Goal: Task Accomplishment & Management: Manage account settings

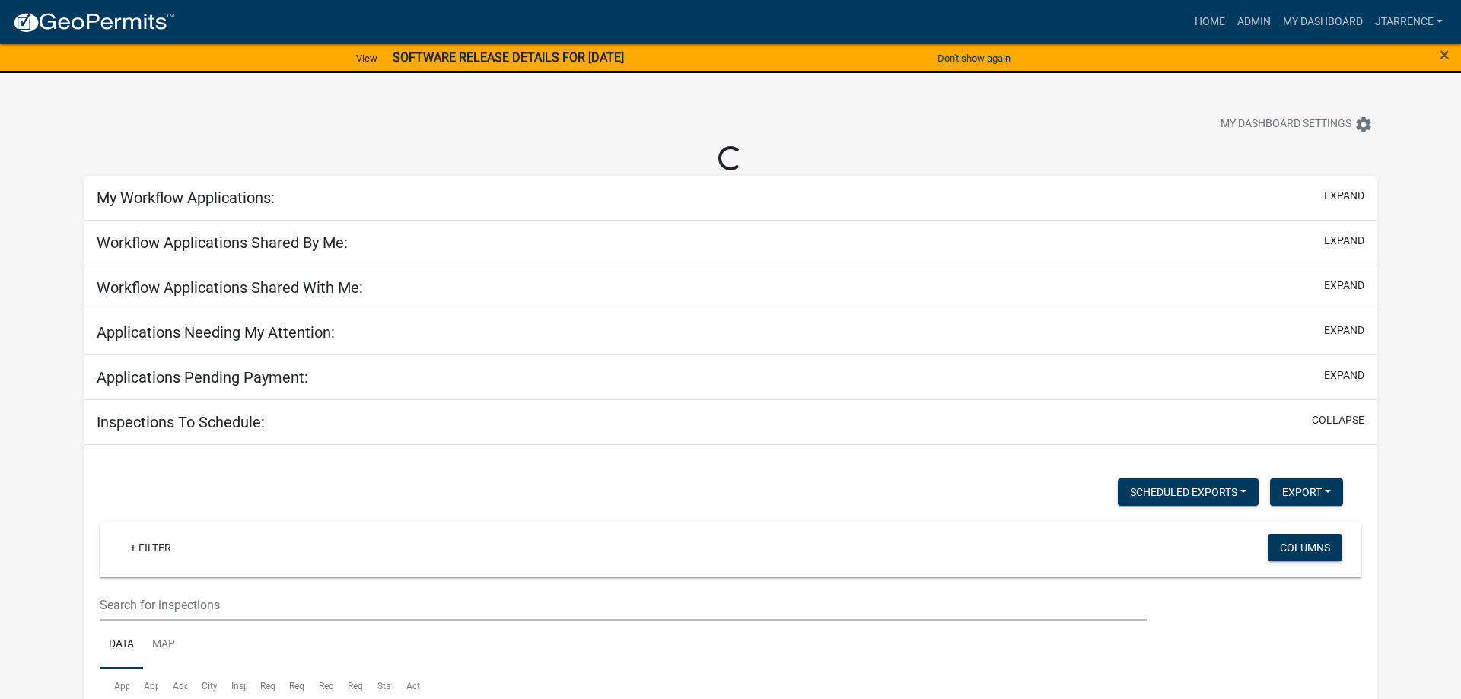
select select "3: 100"
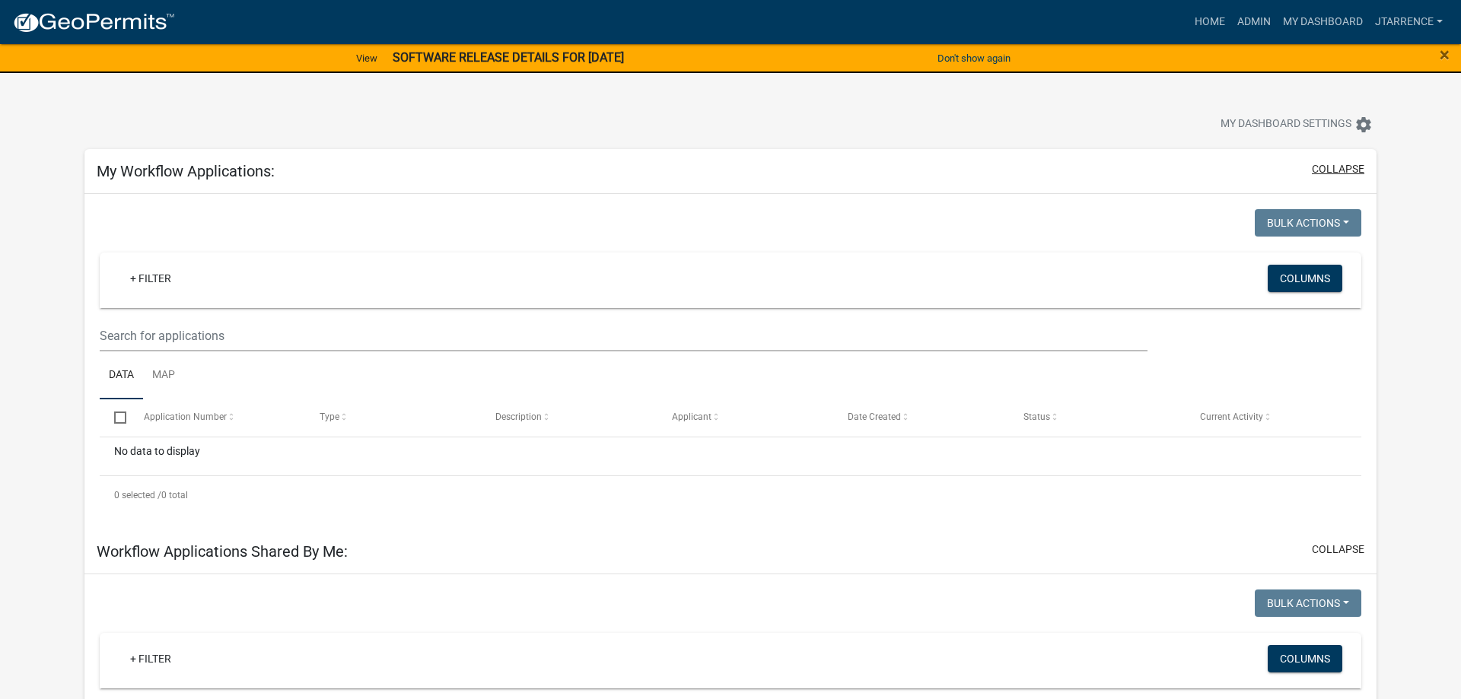
click at [1332, 167] on button "collapse" at bounding box center [1337, 169] width 52 height 16
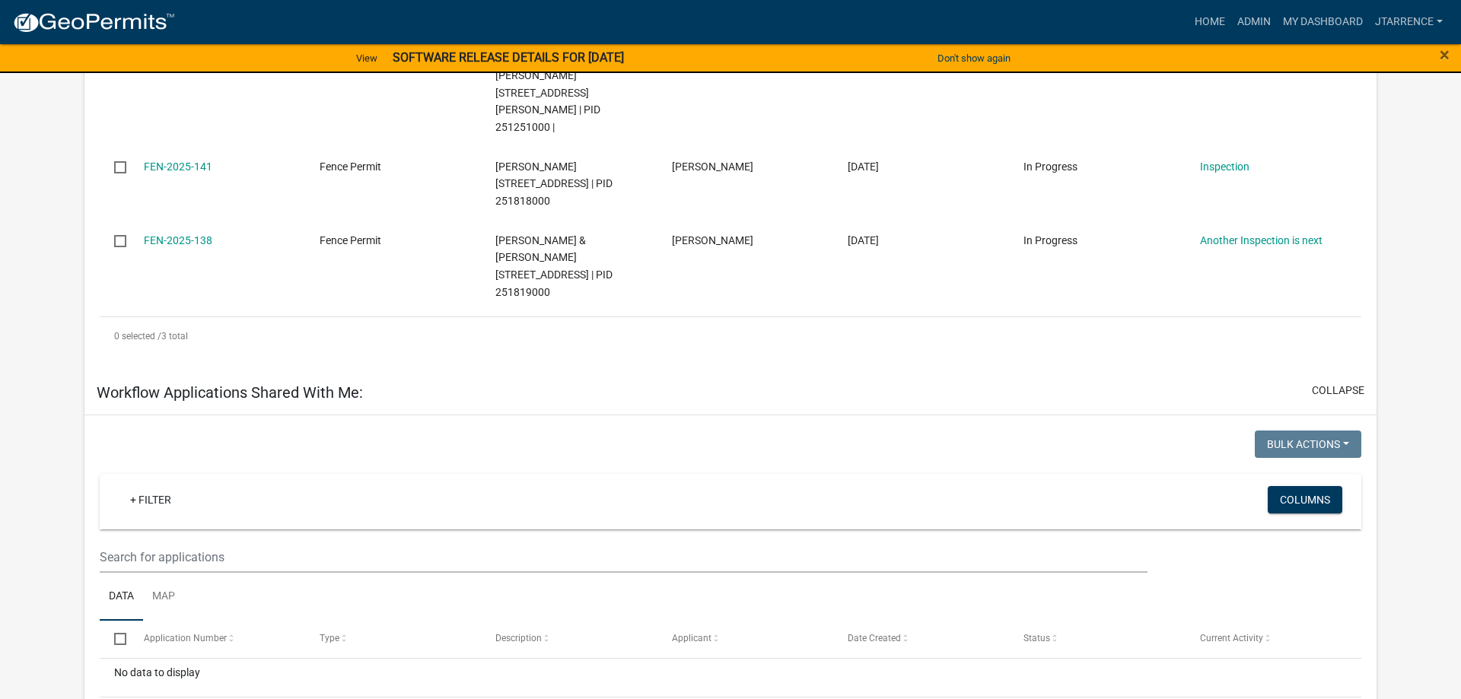
scroll to position [621, 0]
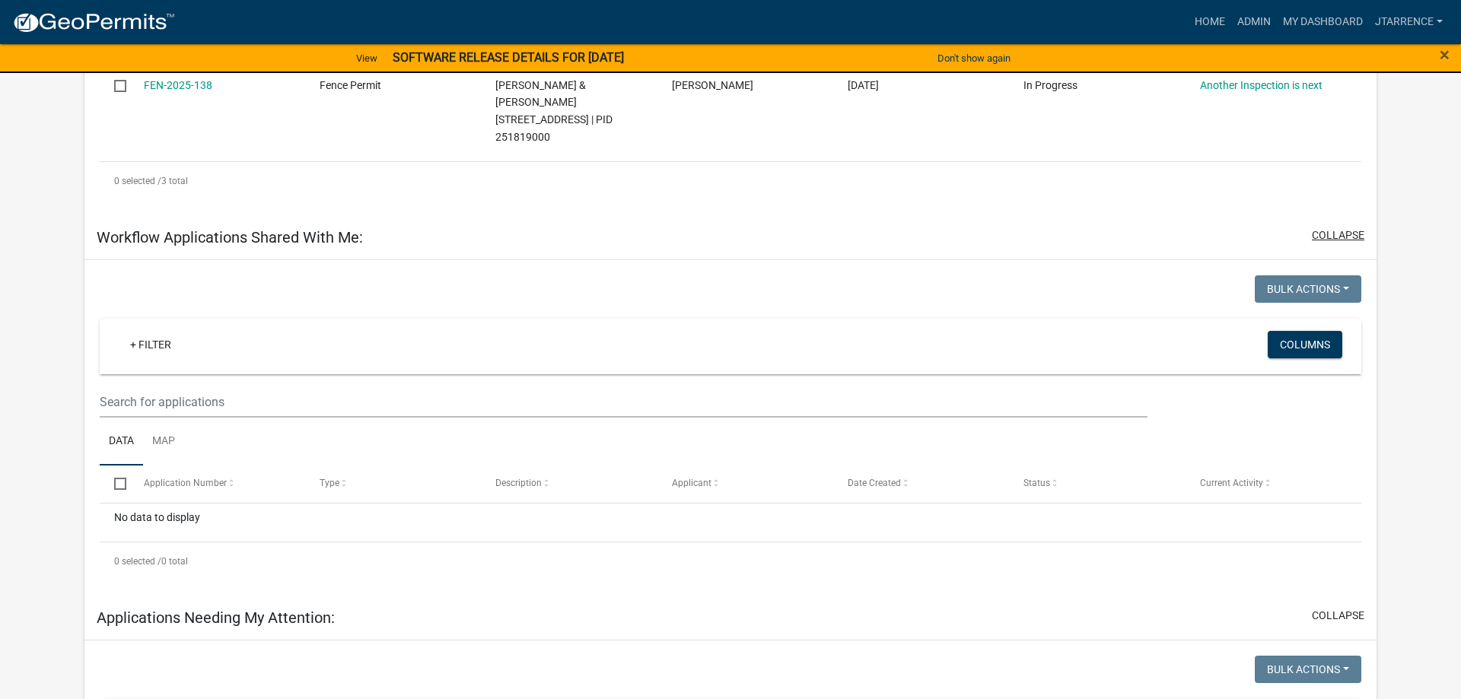
click at [1346, 227] on button "collapse" at bounding box center [1337, 235] width 52 height 16
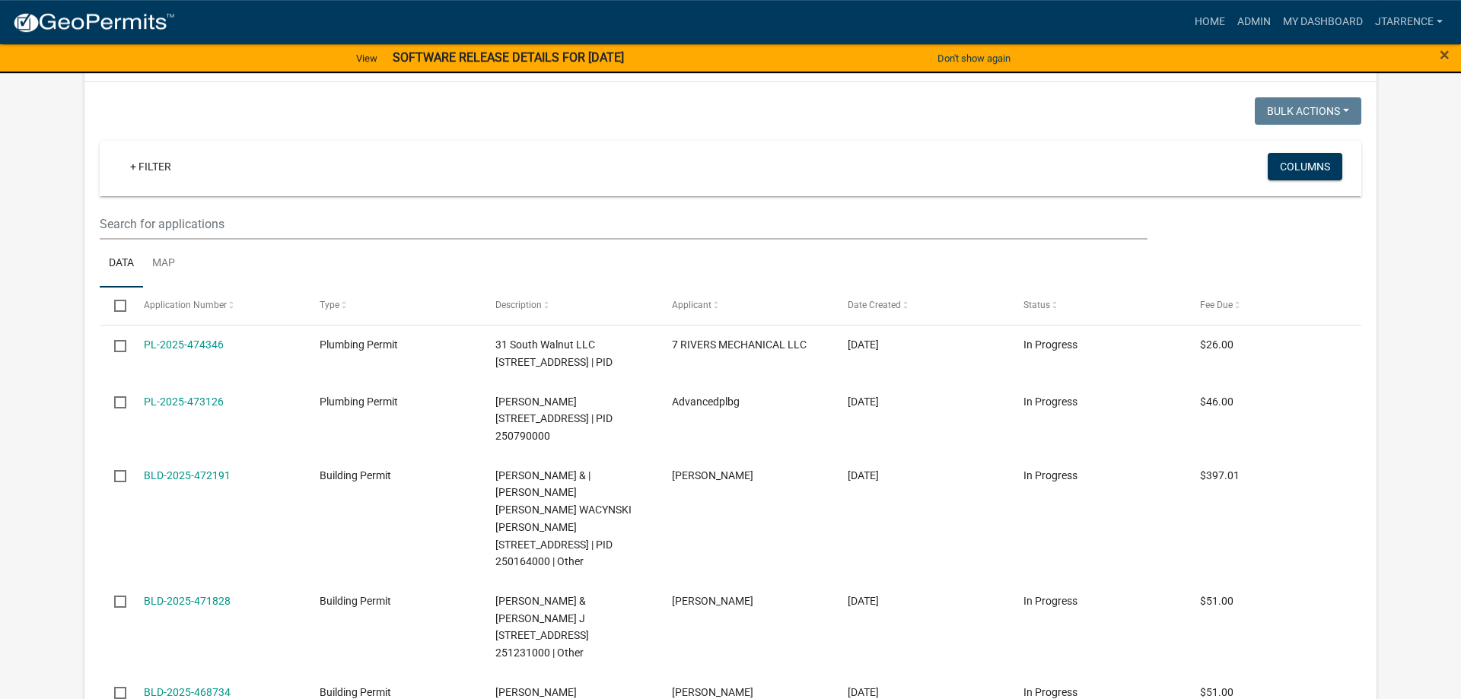
scroll to position [10165, 0]
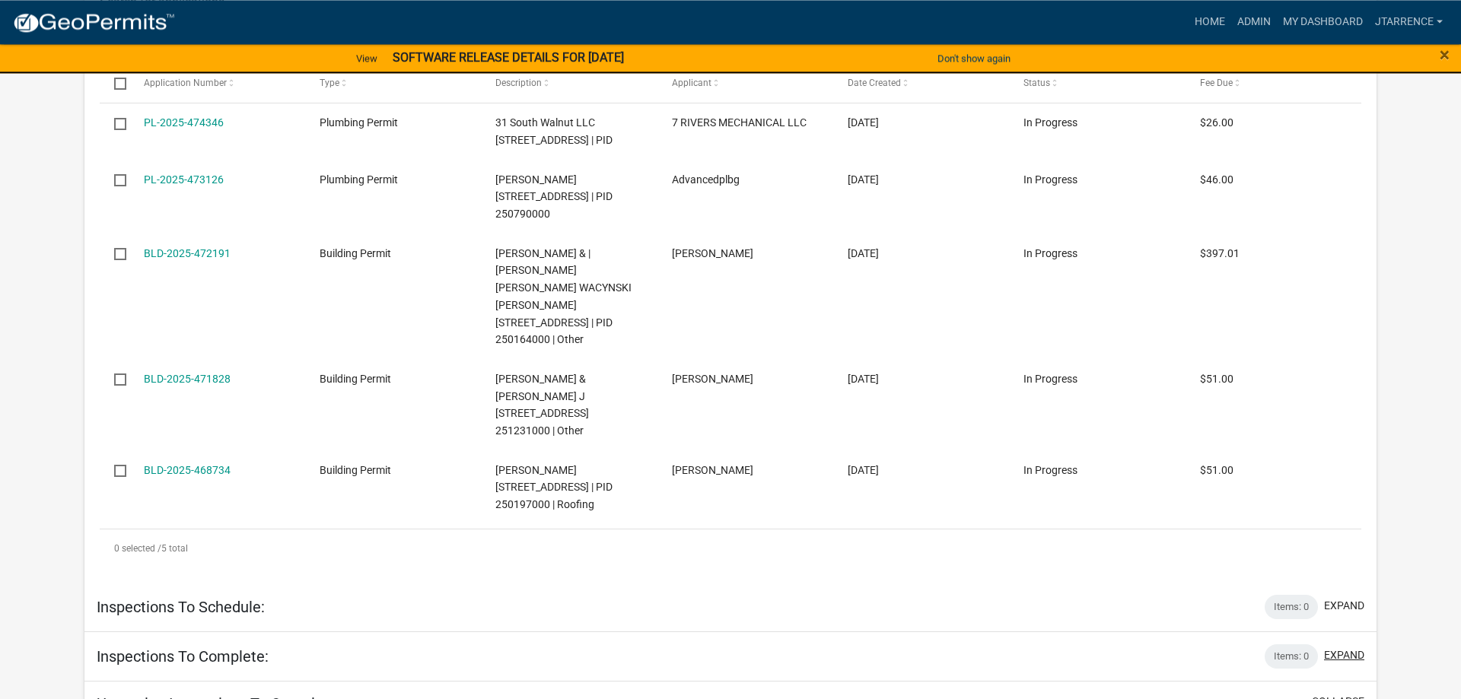
scroll to position [10397, 0]
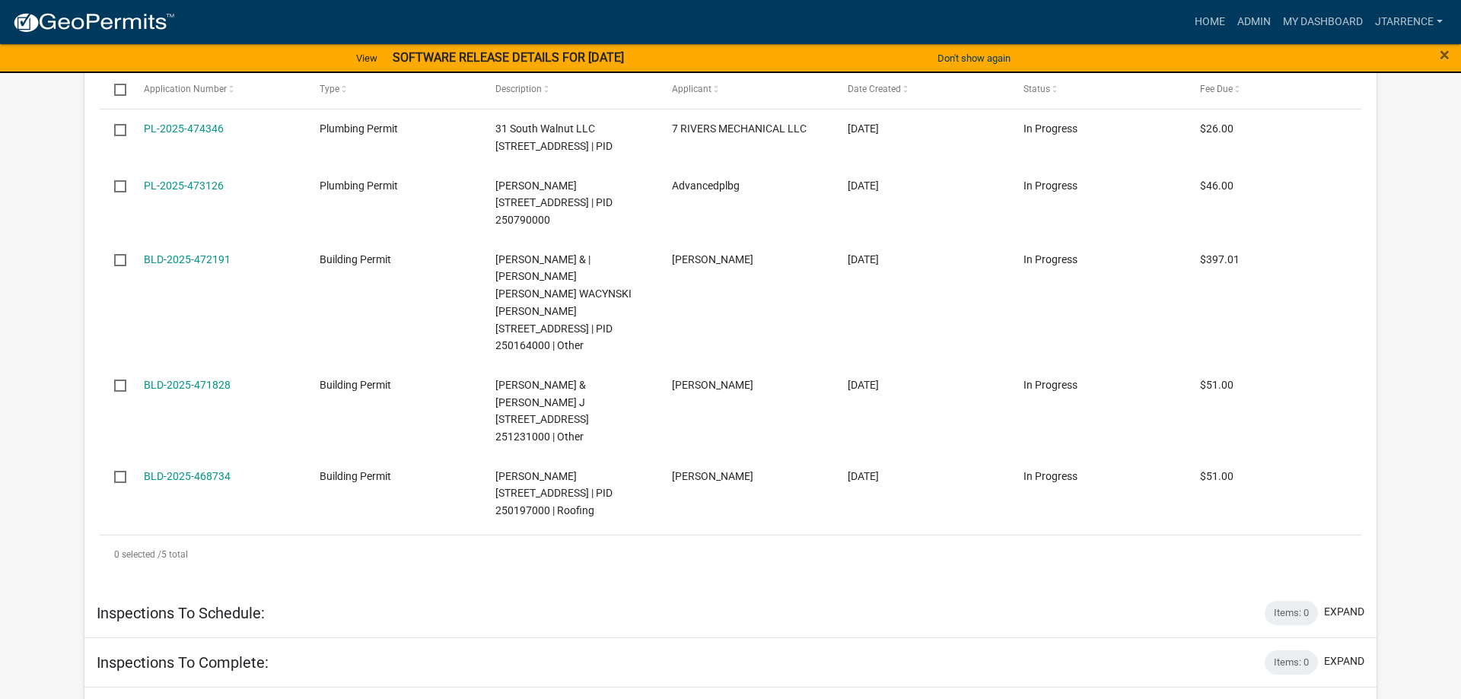
click at [1346, 698] on button "collapse" at bounding box center [1337, 708] width 52 height 16
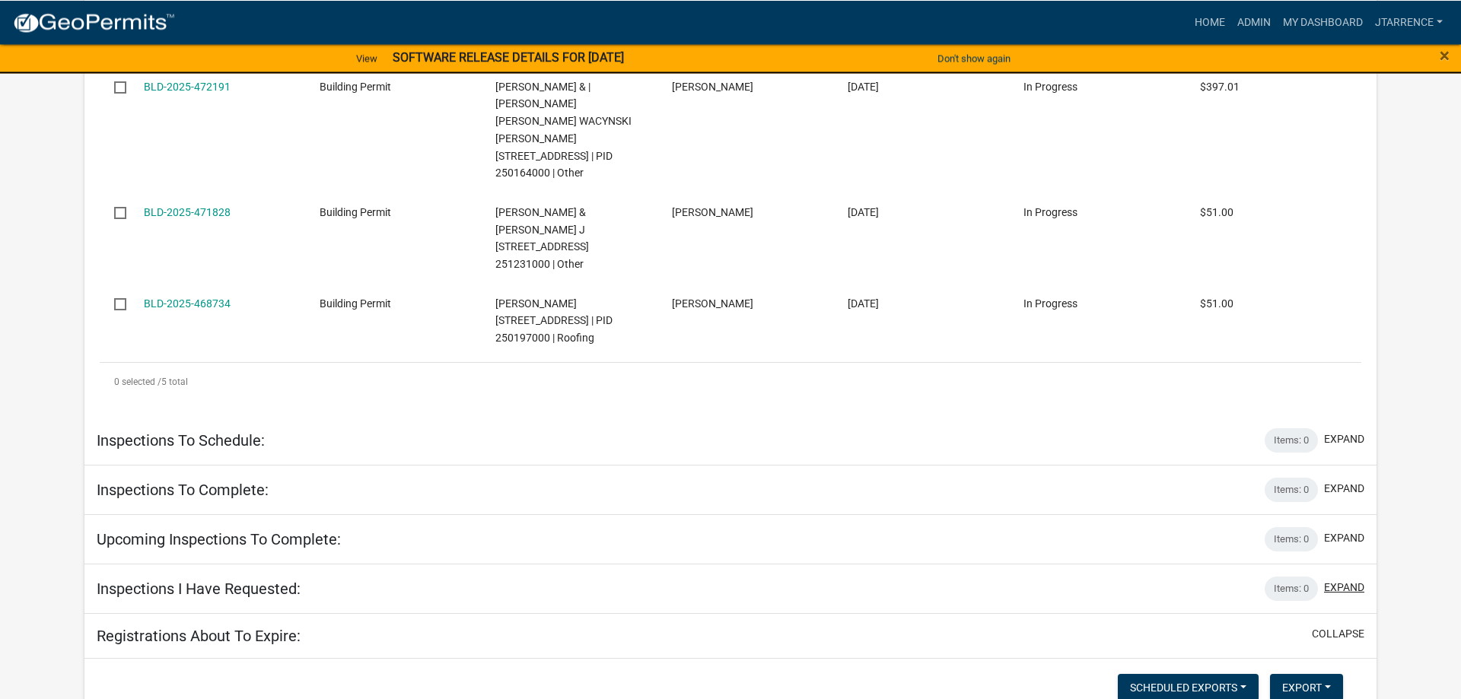
scroll to position [10612, 0]
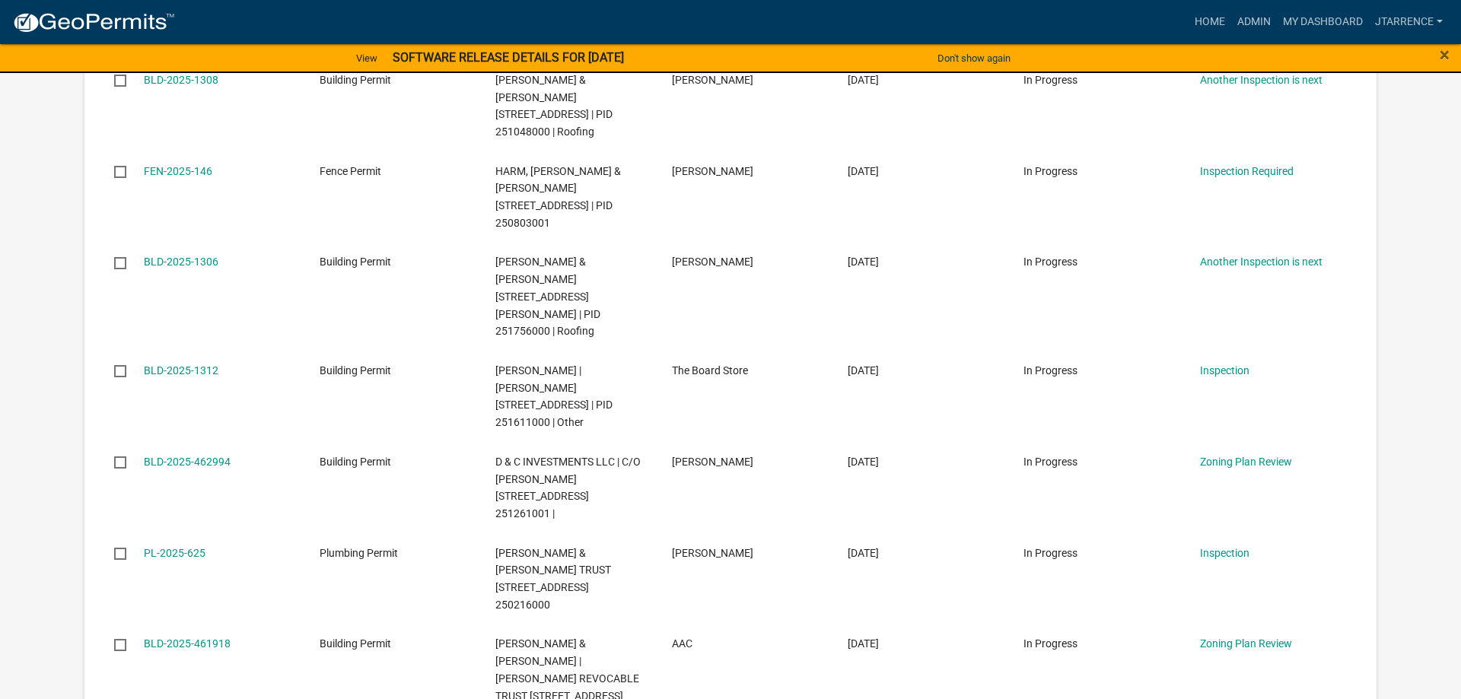
scroll to position [2357, 0]
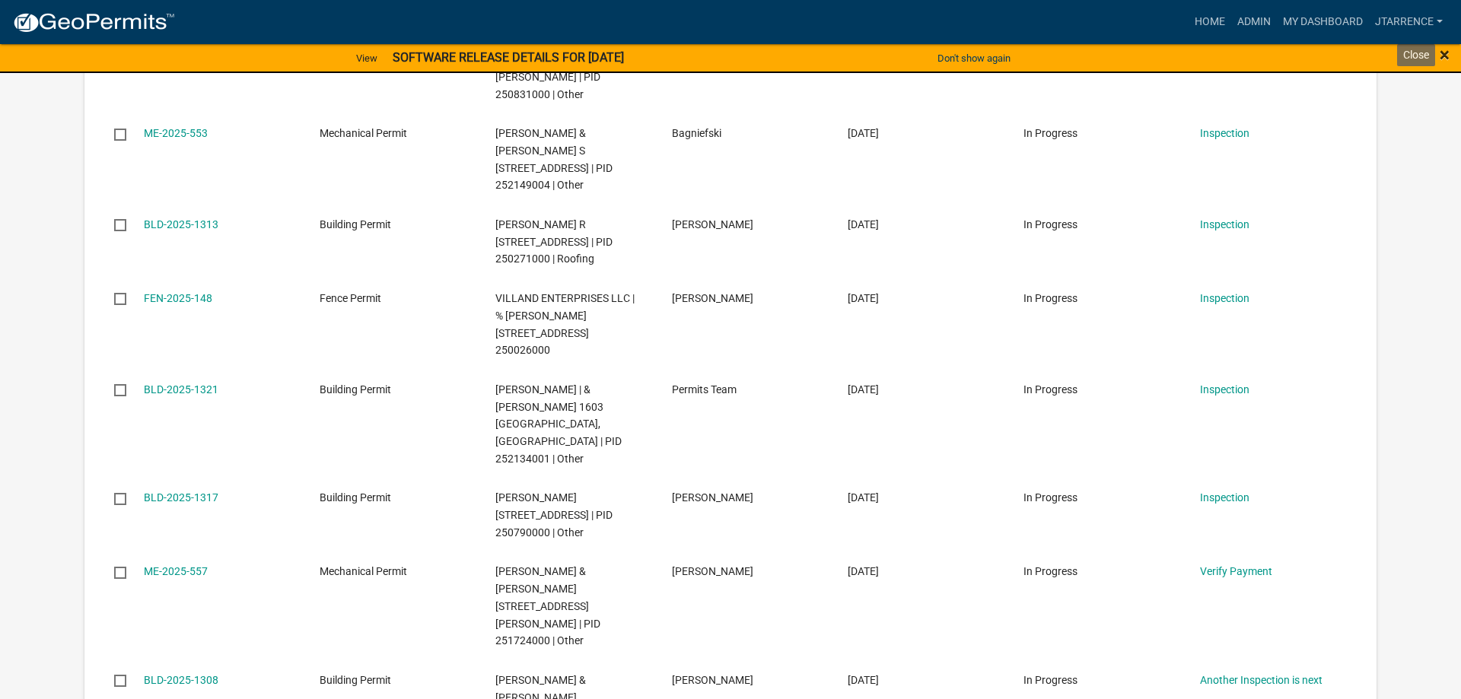
click at [1445, 56] on span "×" at bounding box center [1444, 54] width 10 height 21
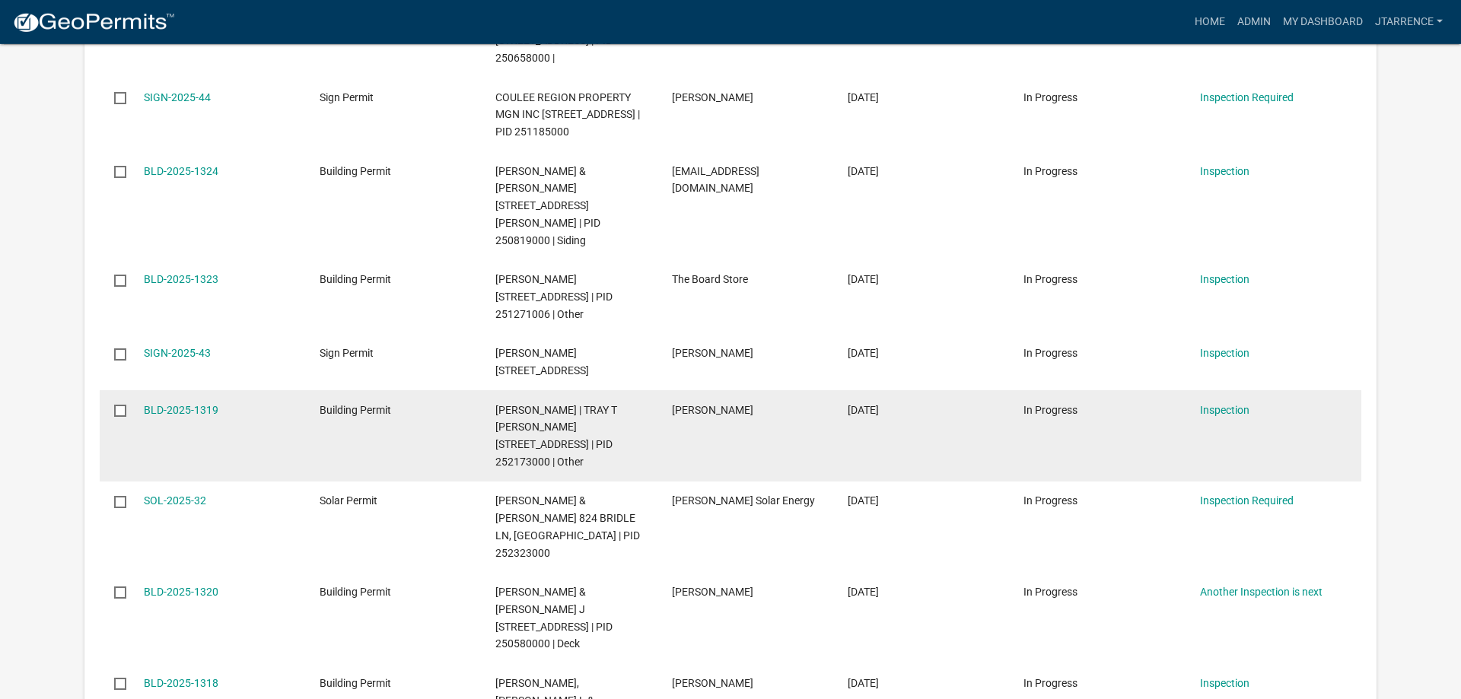
scroll to position [1241, 0]
